Goal: Task Accomplishment & Management: Manage account settings

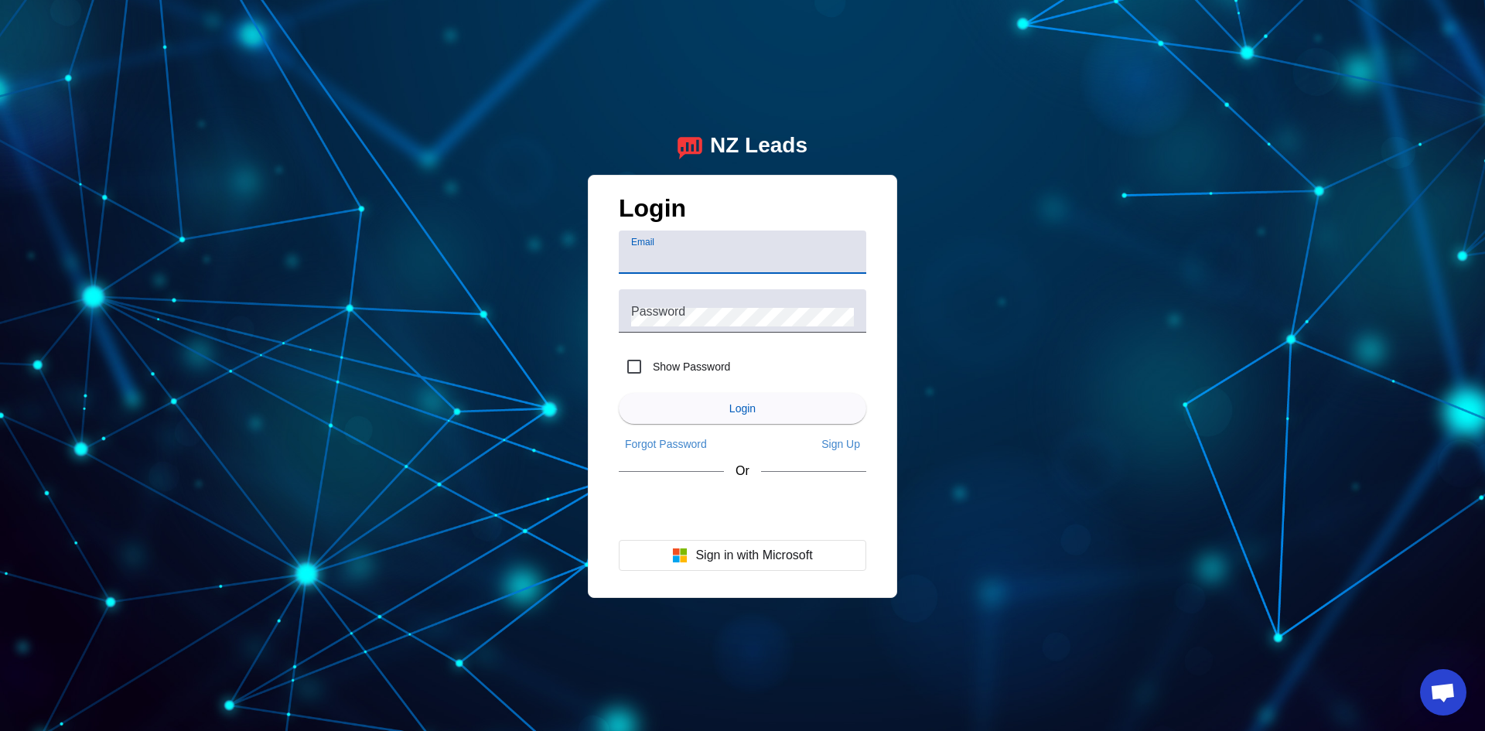
click at [679, 260] on input "Email" at bounding box center [742, 258] width 223 height 19
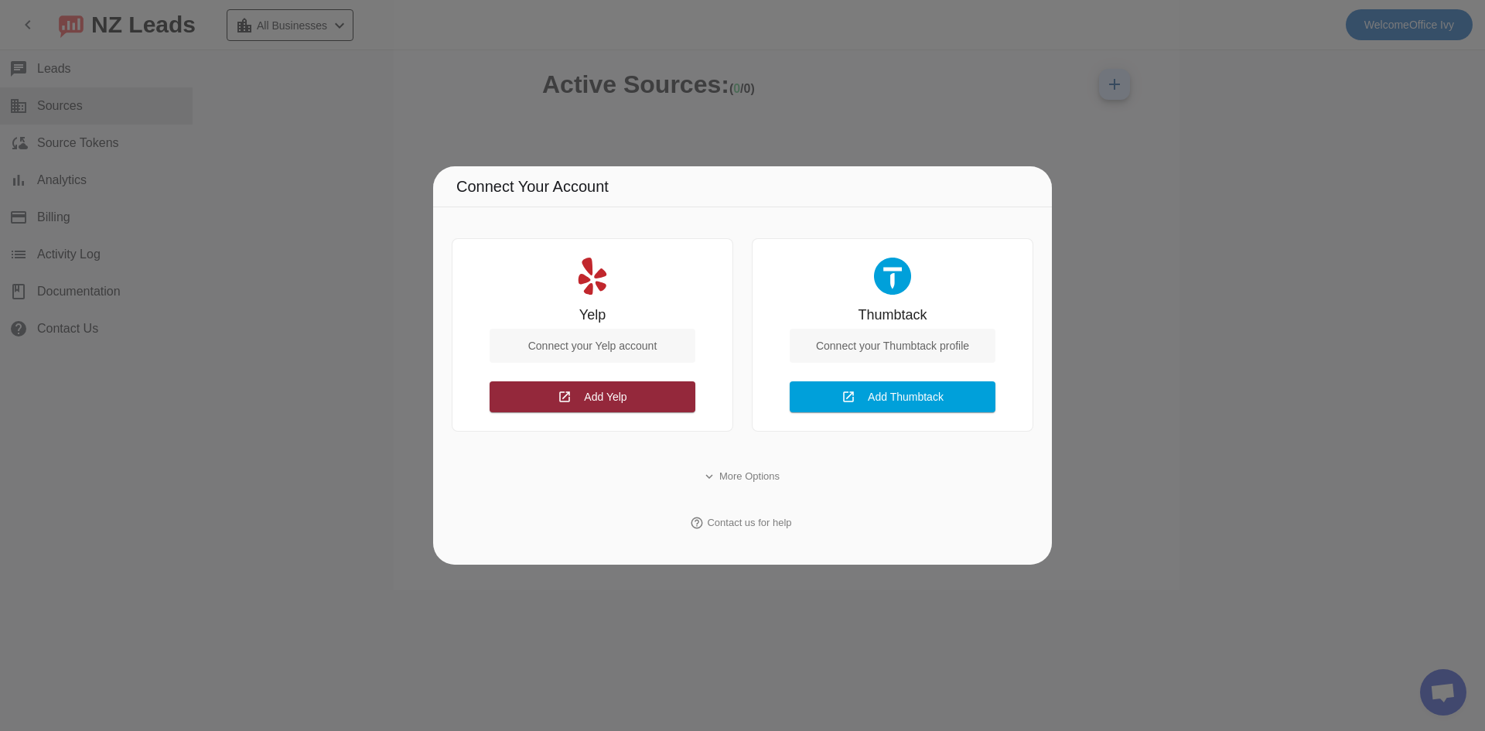
click at [597, 398] on span "Add Yelp" at bounding box center [605, 397] width 43 height 12
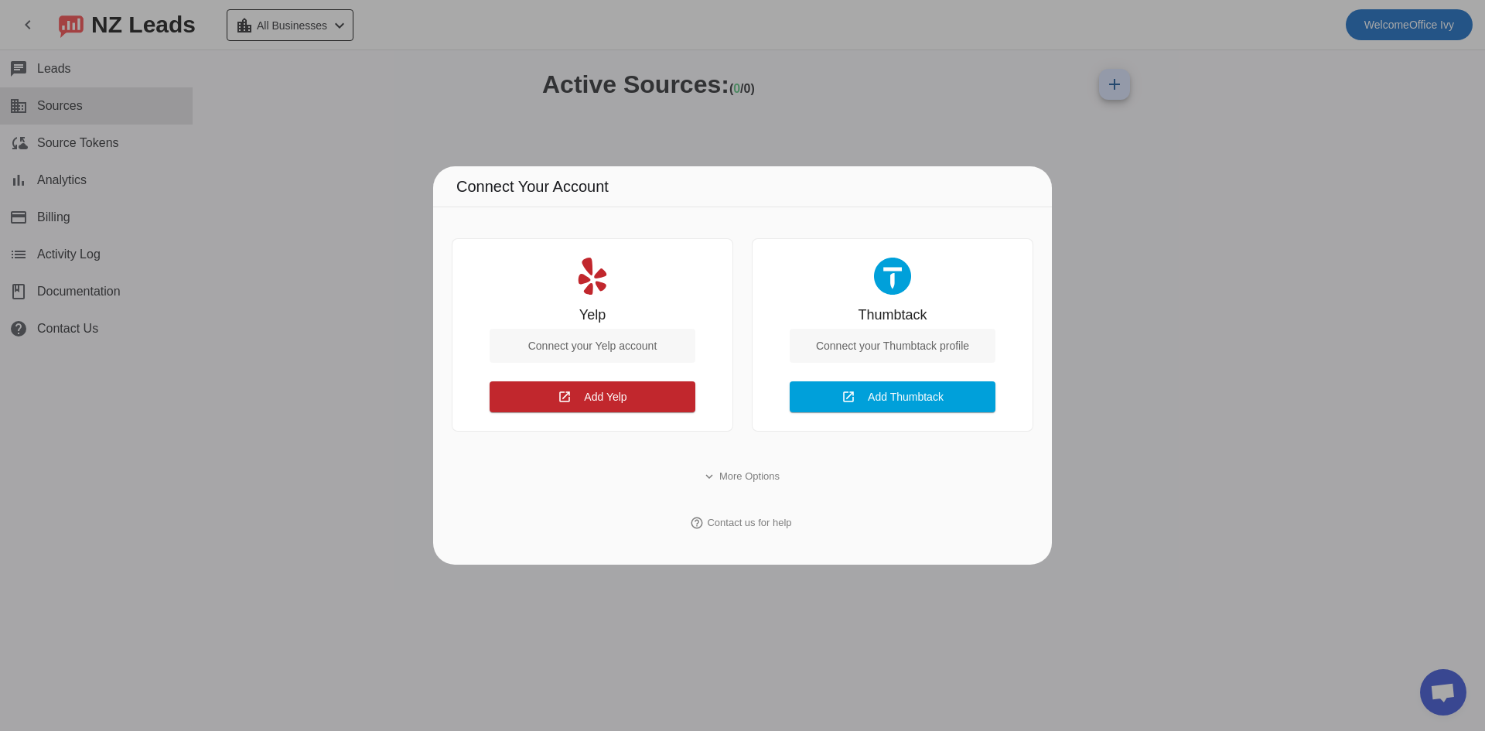
click at [433, 94] on div at bounding box center [742, 365] width 1485 height 731
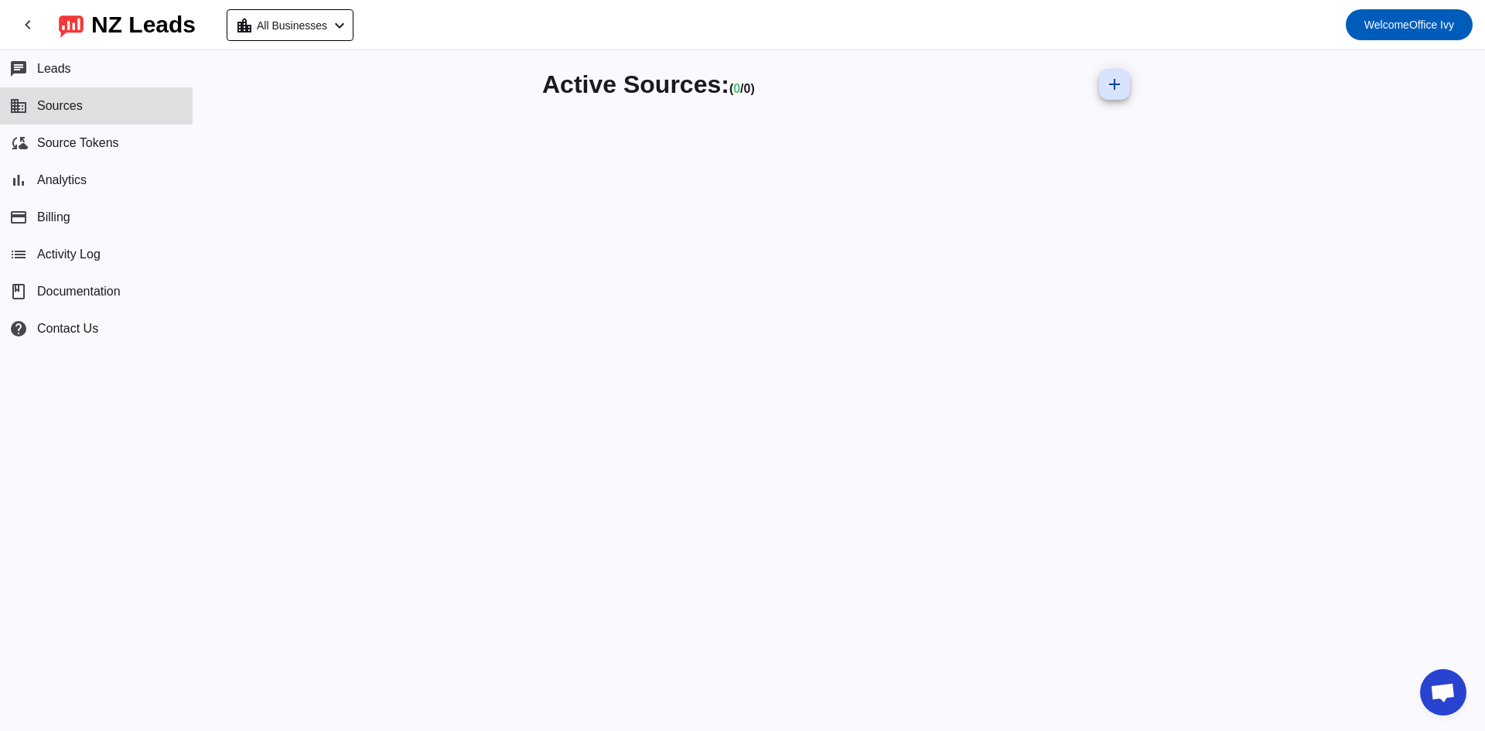
click at [1394, 219] on div "Active Sources: ( 0 / 0) add" at bounding box center [839, 390] width 1292 height 681
click at [1365, 20] on span "Welcome" at bounding box center [1387, 25] width 45 height 12
click at [1414, 64] on span "Logout" at bounding box center [1430, 64] width 68 height 15
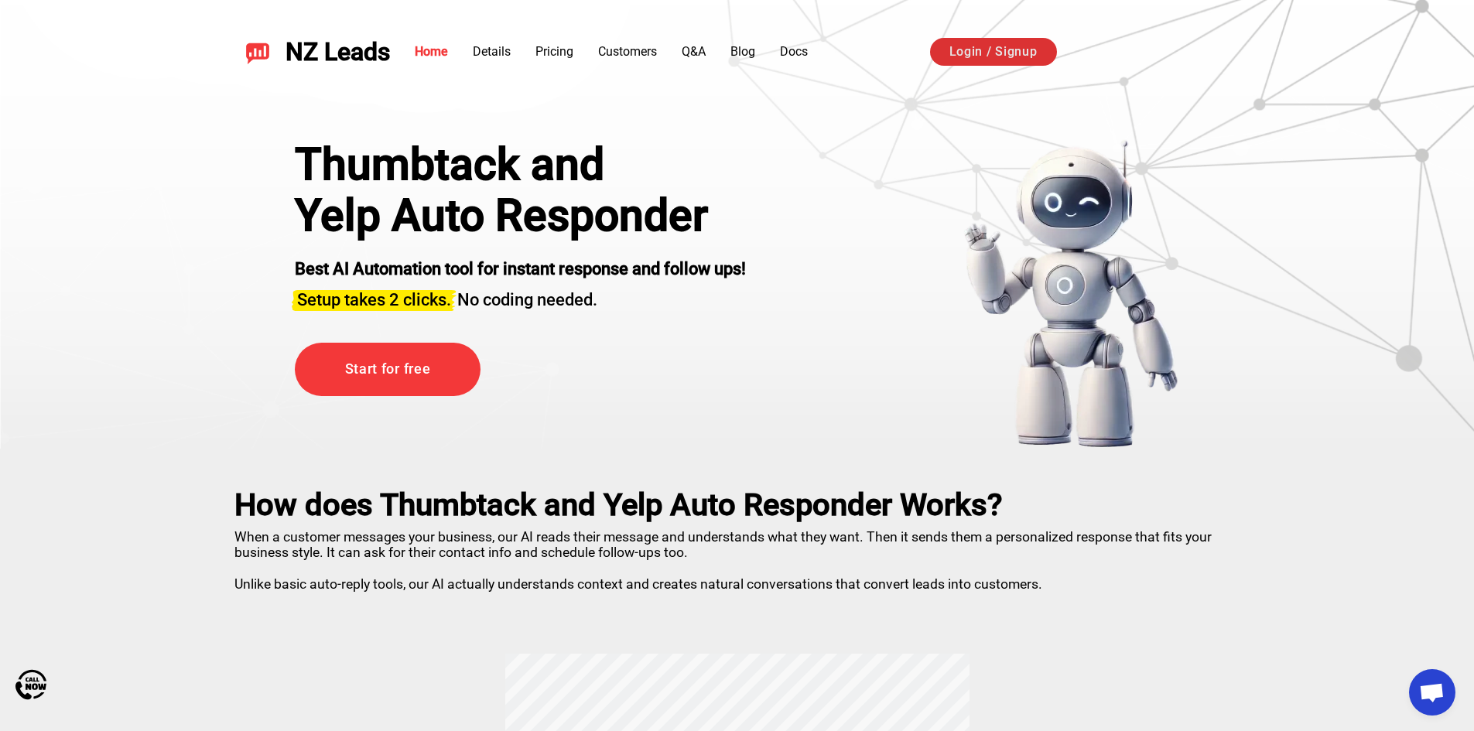
click at [1048, 53] on link "Login / Signup" at bounding box center [993, 52] width 127 height 28
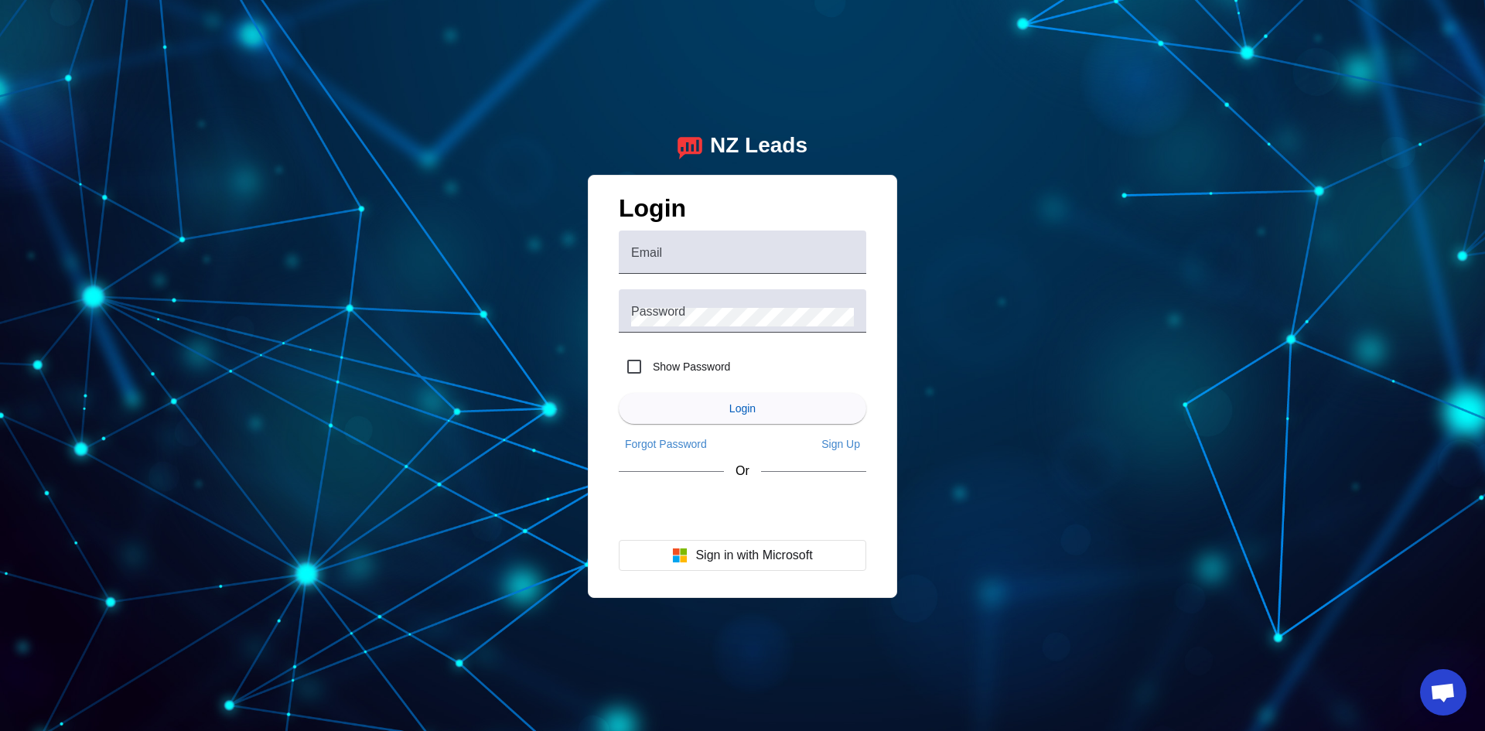
drag, startPoint x: 822, startPoint y: 702, endPoint x: 850, endPoint y: 726, distance: 37.3
click at [837, 725] on div "NZ Leads Login Email Password Show Password Login Forgot Password Sign Up Or Si…" at bounding box center [742, 365] width 1485 height 731
drag, startPoint x: 202, startPoint y: 404, endPoint x: 206, endPoint y: 395, distance: 9.3
click at [203, 397] on div "NZ Leads Login Email Password Show Password Login Forgot Password Sign Up Or Si…" at bounding box center [742, 365] width 1485 height 731
paste input "theivybuilders@gmail.con"
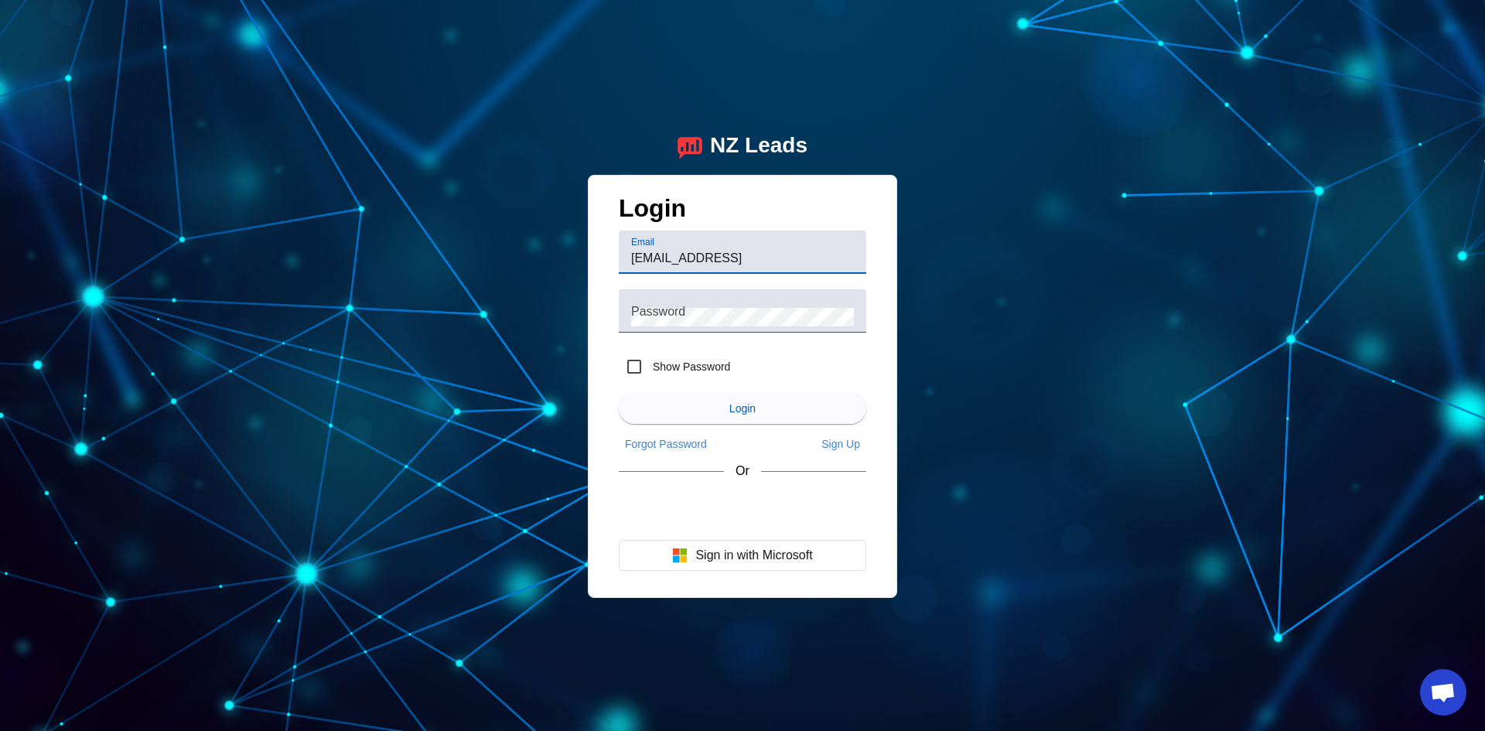
click at [706, 261] on input "theivybuilders@gmail.con" at bounding box center [742, 258] width 223 height 19
type input "theivybuilders@gmail.com"
click at [184, 203] on div "NZ Leads Login Email theivybuilders@gmail.com Password Show Password Login Forg…" at bounding box center [742, 365] width 1485 height 731
click at [142, 284] on div "NZ Leads Login Email theivybuilders@gmail.com Password Show Password Login Forg…" at bounding box center [742, 365] width 1485 height 731
